Goal: Navigation & Orientation: Understand site structure

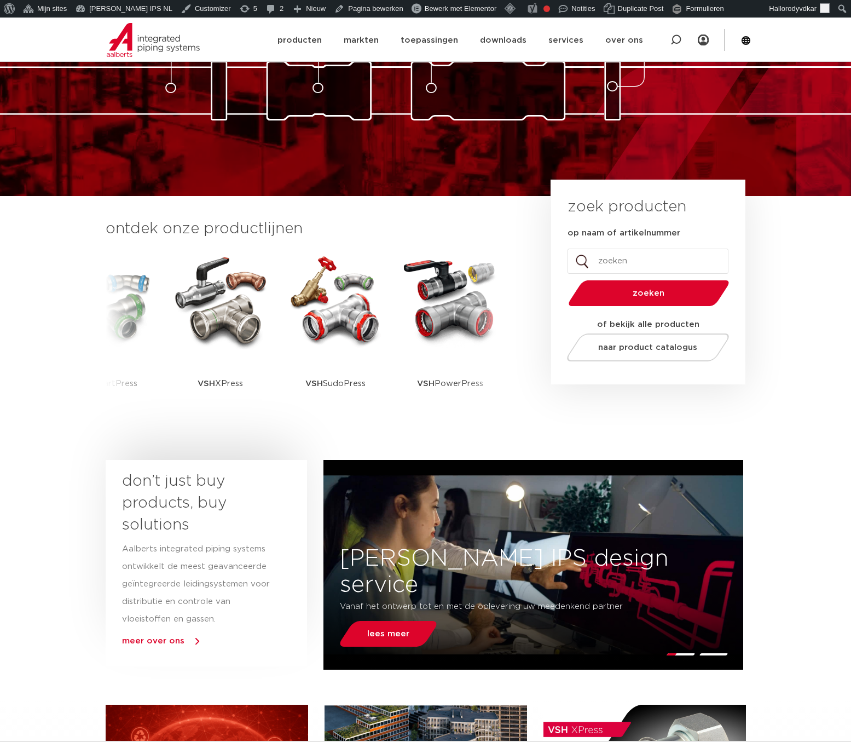
click at [95, 192] on div "piping technology connection technology valve technology fastening technology p…" at bounding box center [425, 42] width 851 height 307
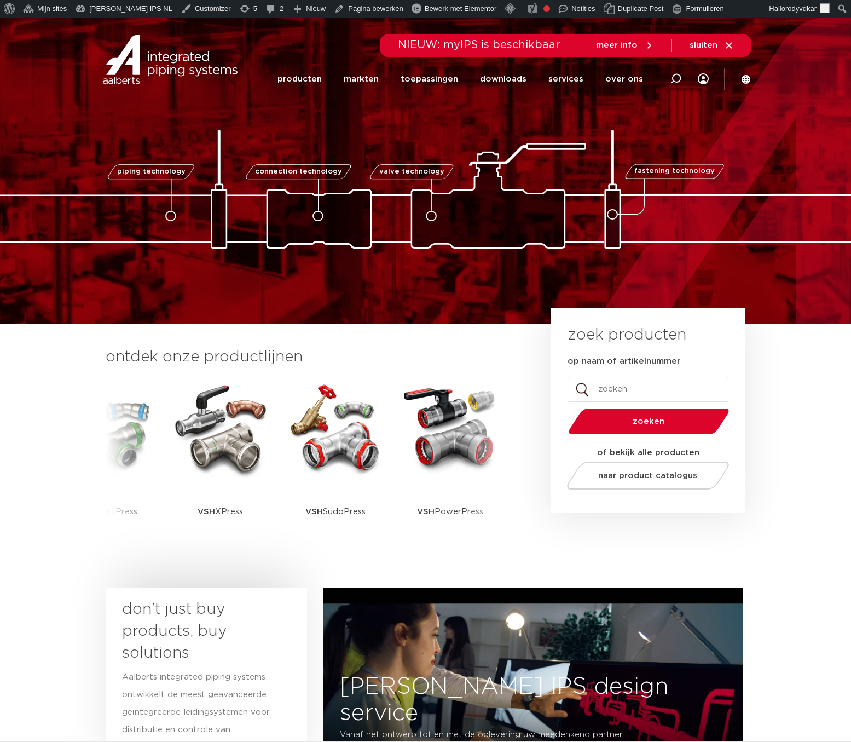
click at [730, 44] on icon at bounding box center [729, 45] width 6 height 6
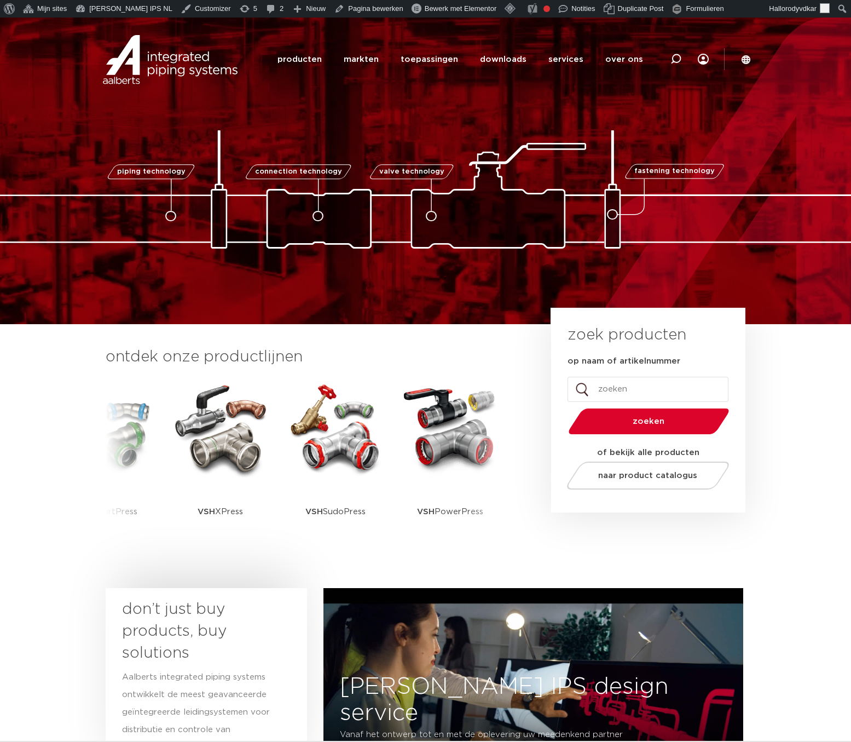
click at [461, 225] on img at bounding box center [425, 189] width 1095 height 118
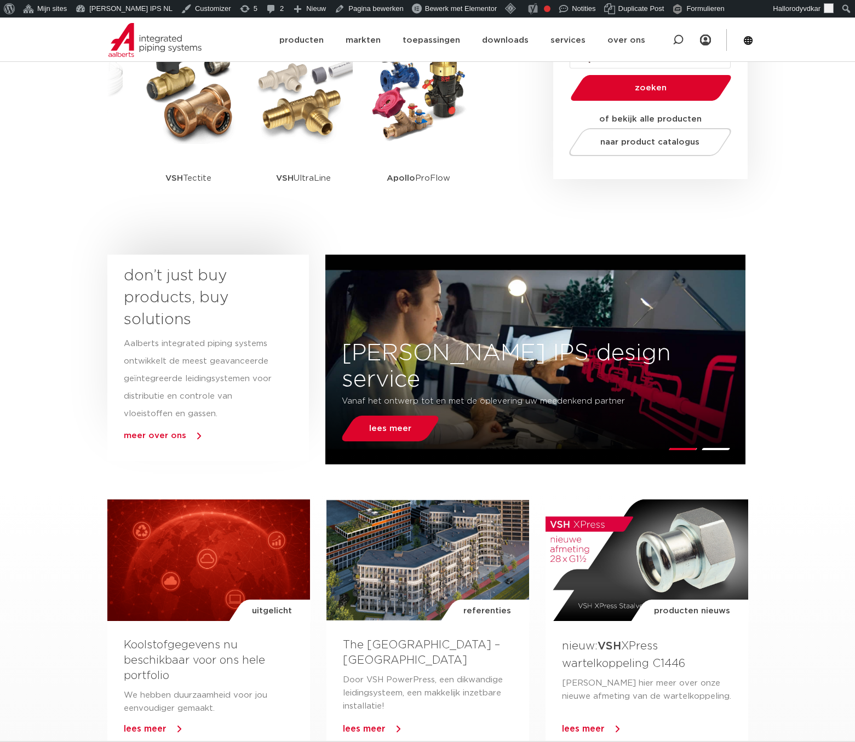
scroll to position [338, 0]
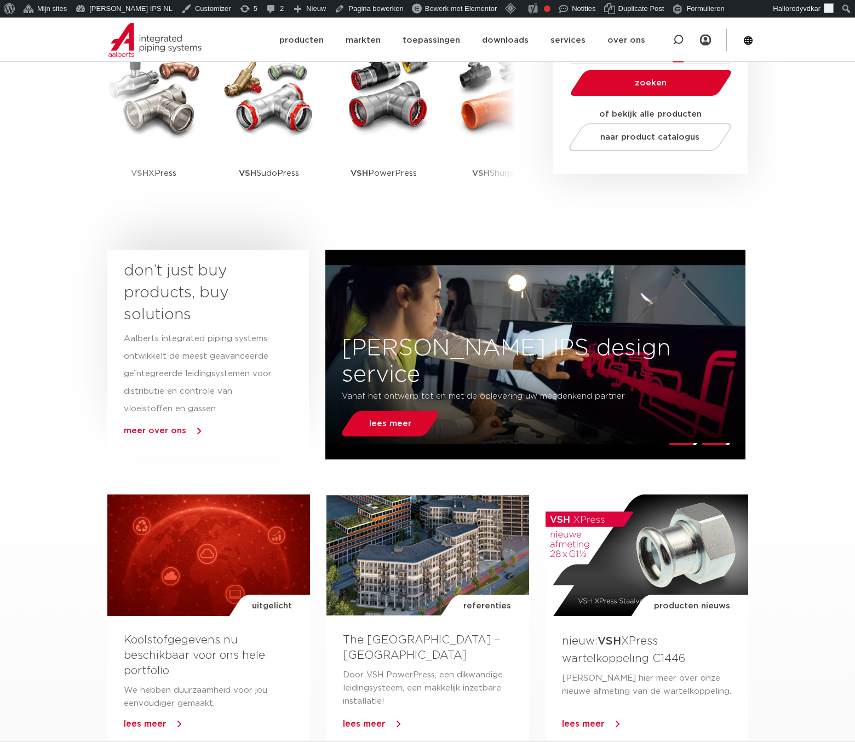
click at [677, 42] on icon at bounding box center [677, 39] width 11 height 11
click at [677, 42] on icon at bounding box center [678, 41] width 15 height 15
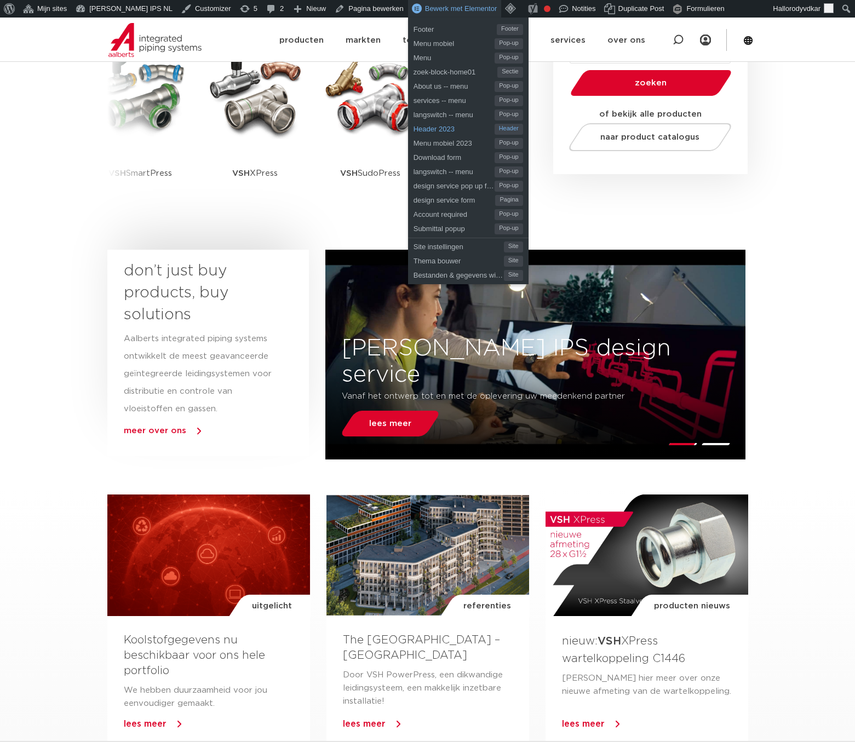
click at [417, 128] on span "Header 2023" at bounding box center [453, 127] width 81 height 14
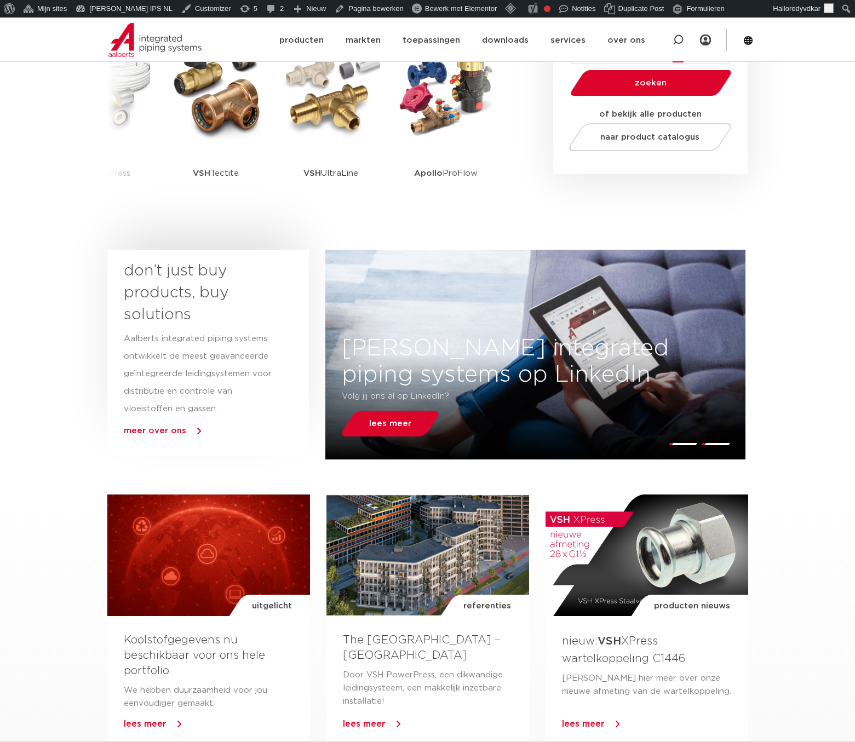
click at [674, 38] on icon at bounding box center [677, 39] width 13 height 13
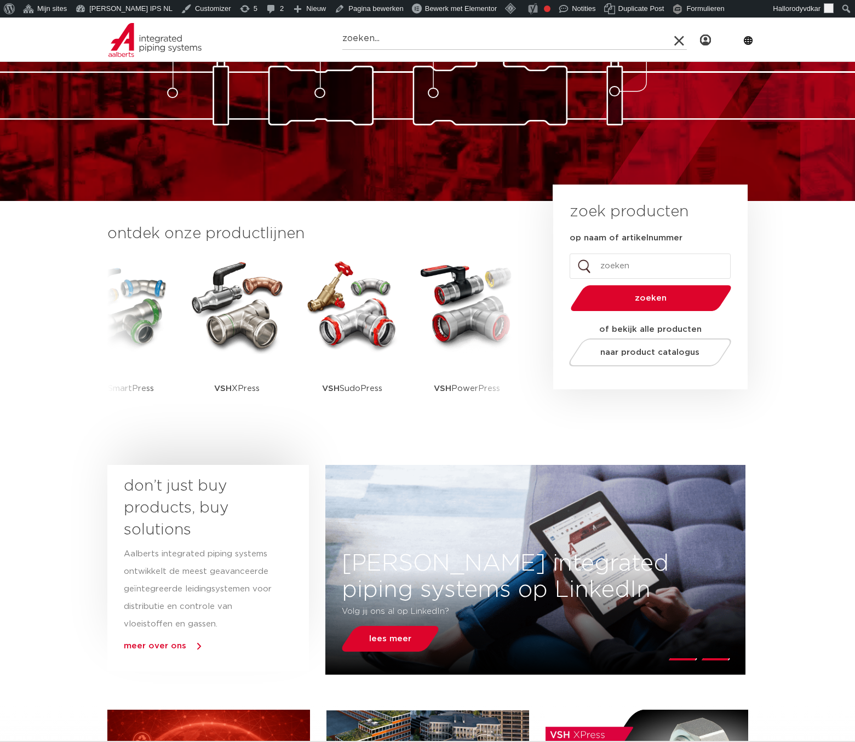
scroll to position [129, 0]
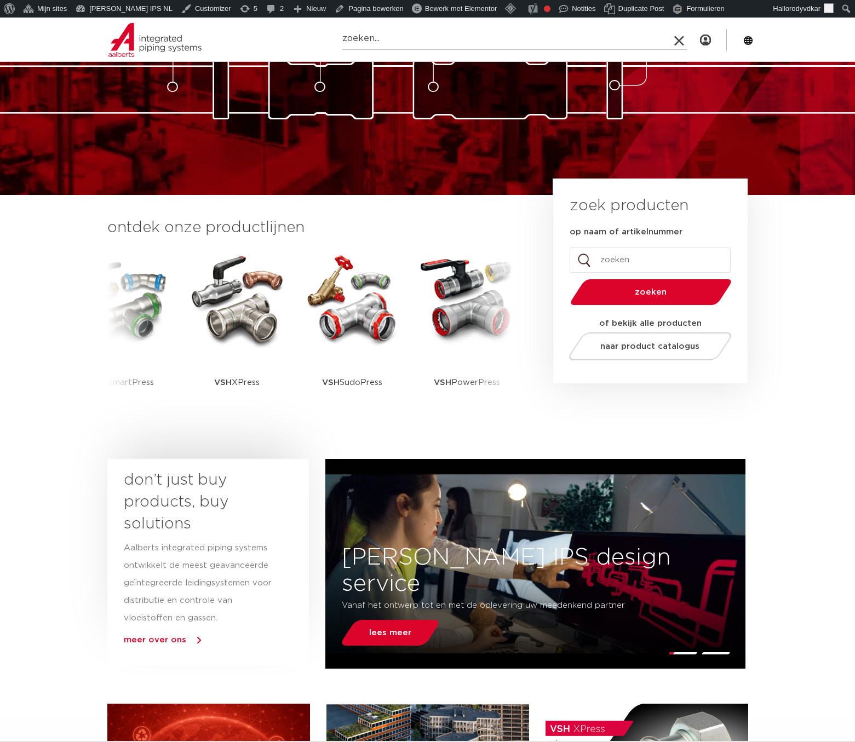
click at [678, 45] on icon at bounding box center [678, 41] width 15 height 15
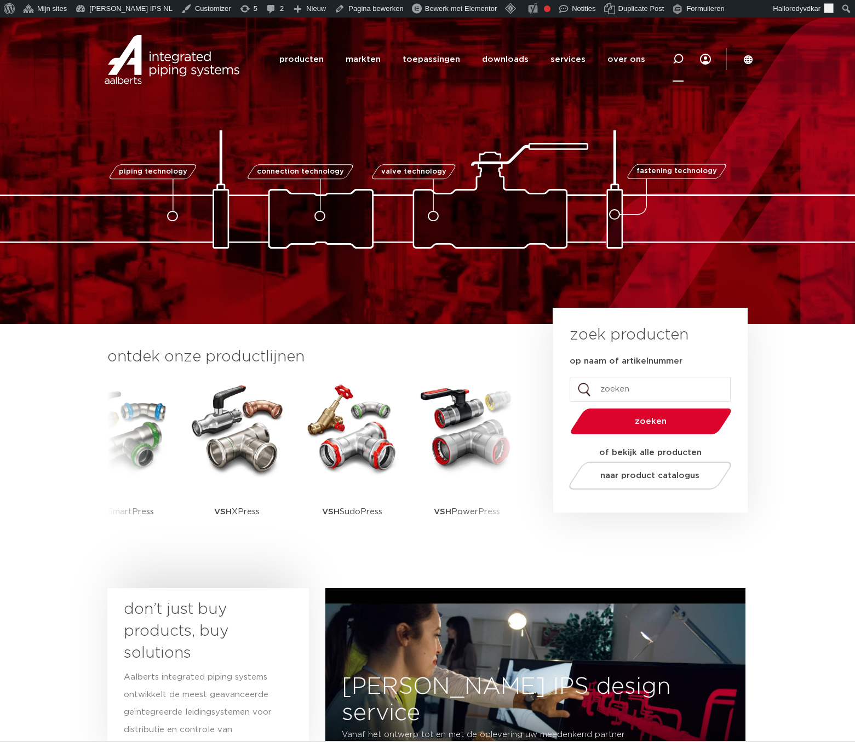
click at [675, 59] on icon at bounding box center [677, 59] width 13 height 13
click at [678, 65] on icon at bounding box center [677, 60] width 15 height 15
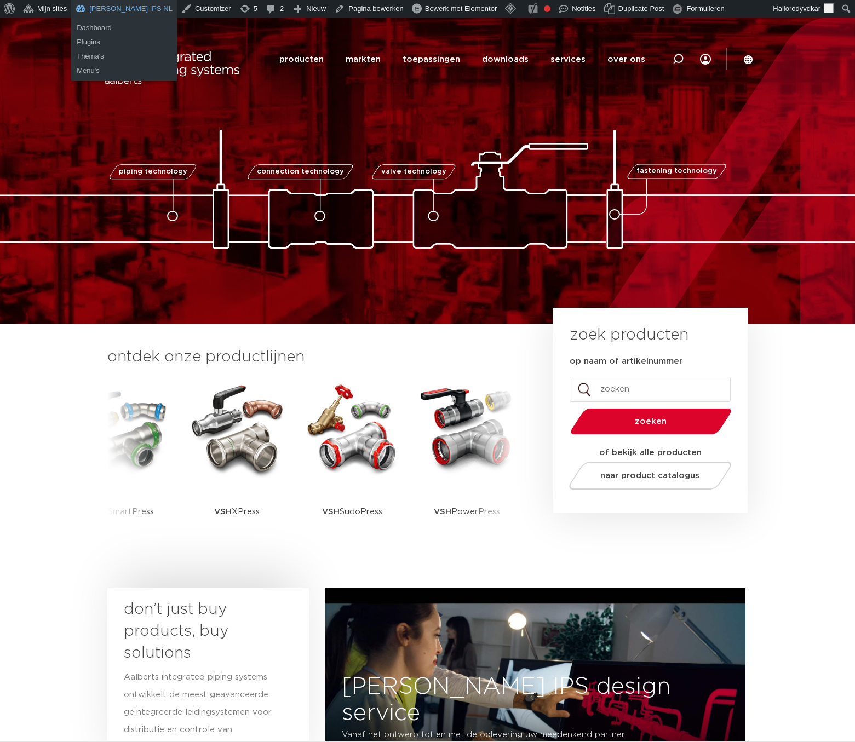
click at [108, 18] on ul "Dashboard Plugins" at bounding box center [124, 35] width 106 height 35
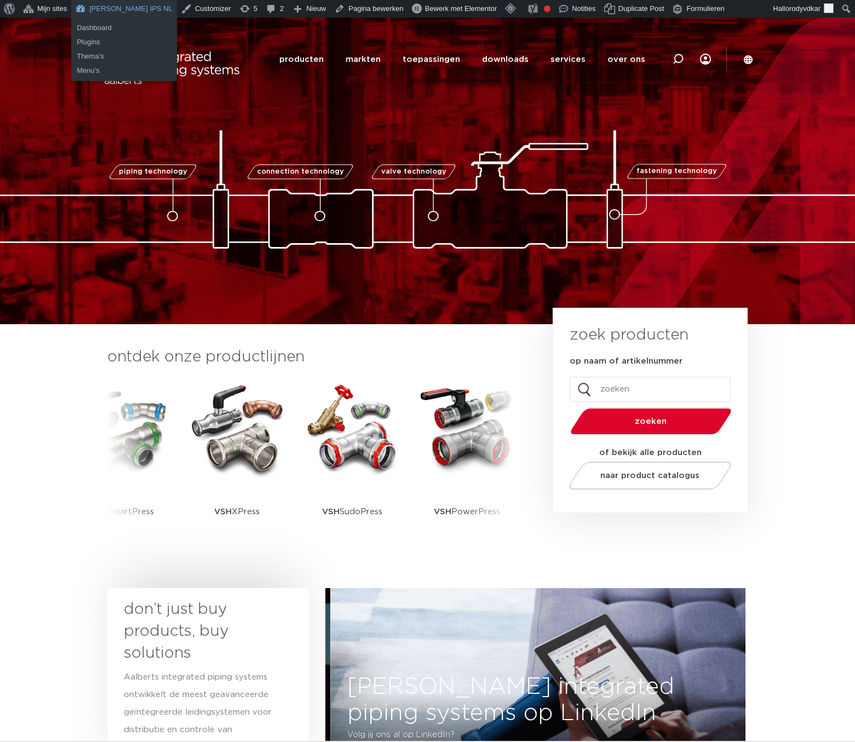
click at [106, 9] on link "[PERSON_NAME] IPS NL" at bounding box center [124, 9] width 106 height 18
